Goal: Navigation & Orientation: Find specific page/section

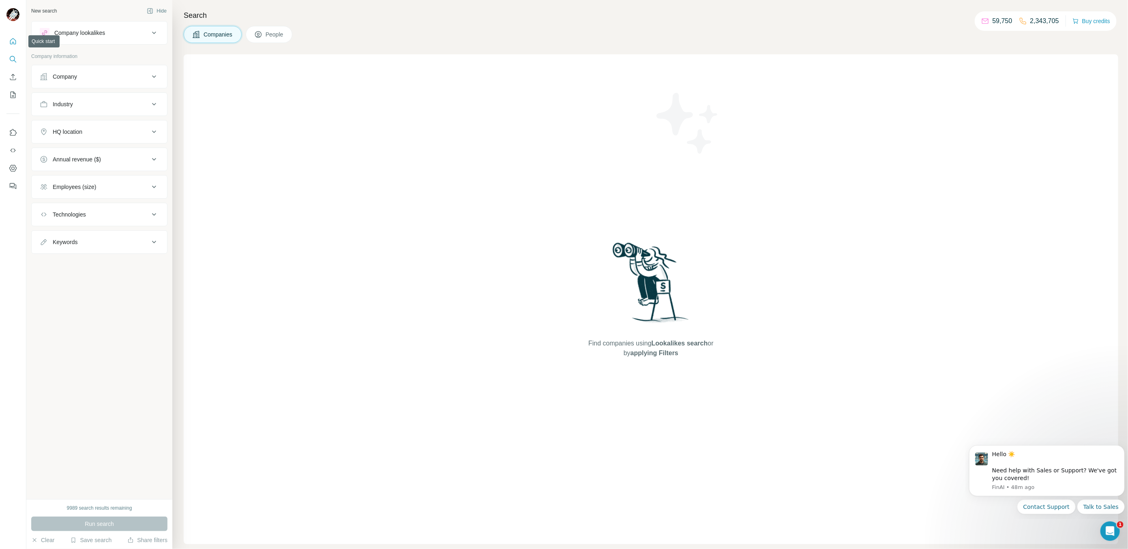
click at [10, 46] on button "Quick start" at bounding box center [12, 41] width 13 height 15
click at [2, 11] on div at bounding box center [13, 274] width 26 height 549
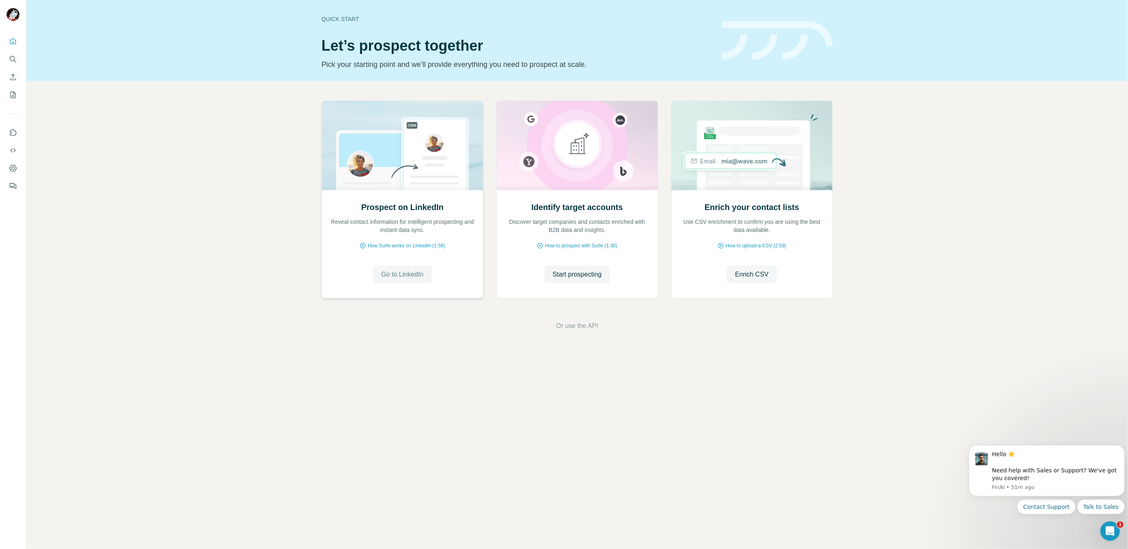
click at [392, 269] on button "Go to LinkedIn" at bounding box center [402, 275] width 58 height 18
click at [13, 135] on icon "Use Surfe on LinkedIn" at bounding box center [13, 132] width 7 height 6
click at [15, 154] on icon "Use Surfe API" at bounding box center [13, 150] width 8 height 8
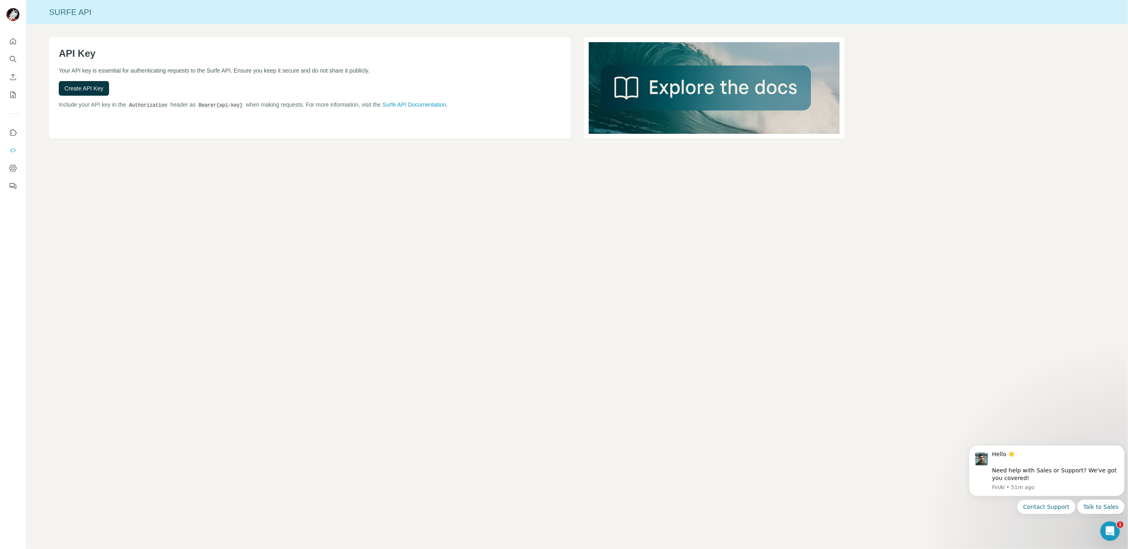
click at [14, 160] on nav at bounding box center [12, 159] width 13 height 68
click at [14, 164] on icon "Dashboard" at bounding box center [13, 168] width 8 height 8
